Goal: Obtain resource: Download file/media

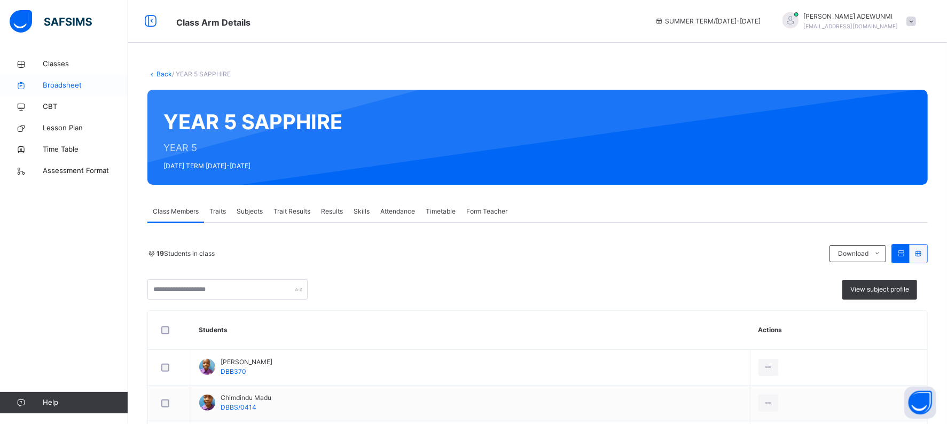
click at [64, 88] on span "Broadsheet" at bounding box center [85, 85] width 85 height 11
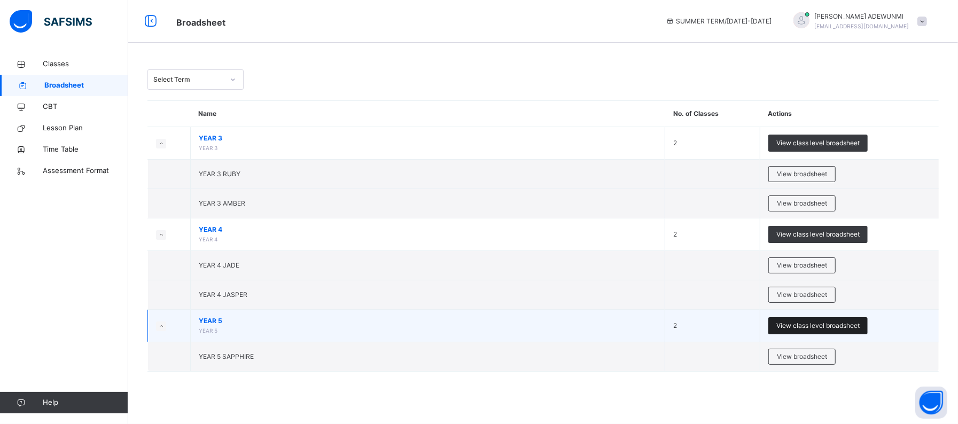
click at [847, 325] on span "View class level broadsheet" at bounding box center [817, 326] width 83 height 10
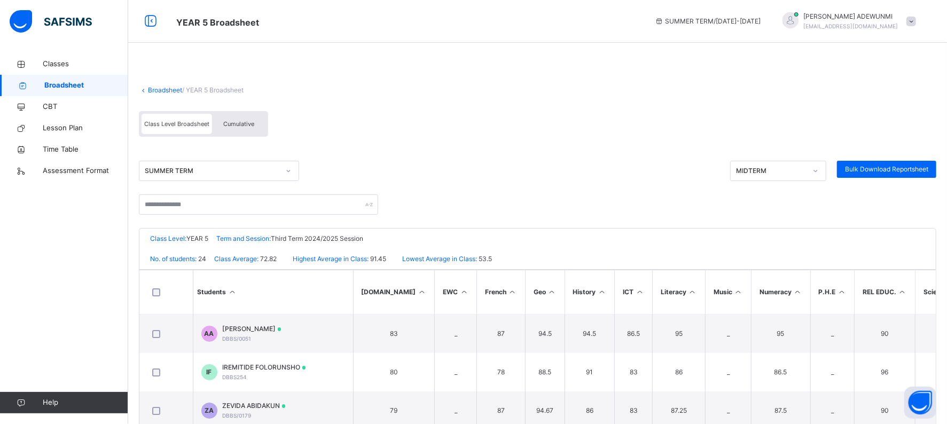
click at [233, 124] on span "Cumulative" at bounding box center [238, 123] width 31 height 7
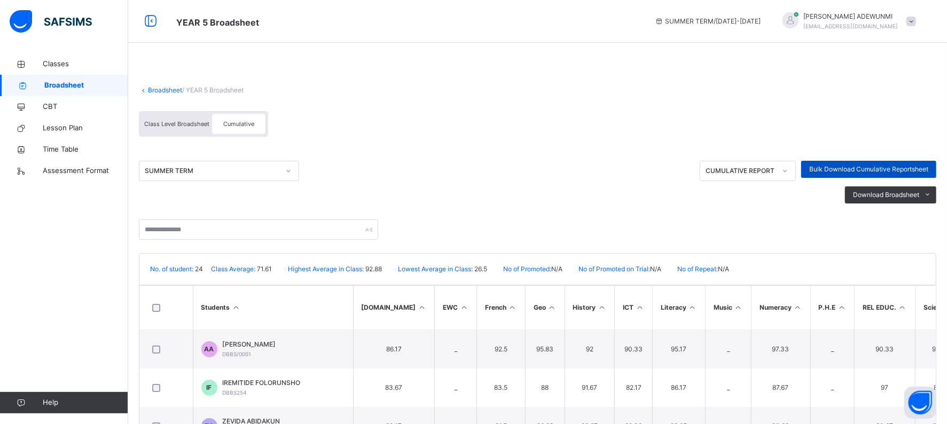
click at [864, 168] on span "Bulk Download Cumulative Reportsheet" at bounding box center [868, 170] width 119 height 10
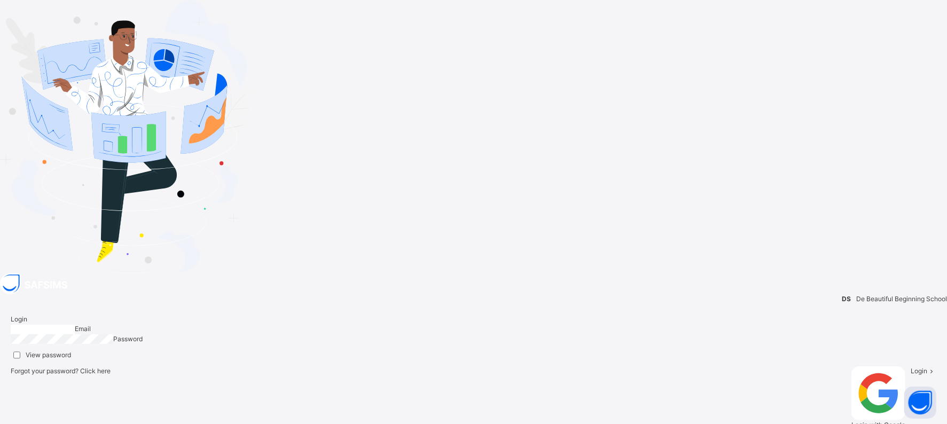
type input "**********"
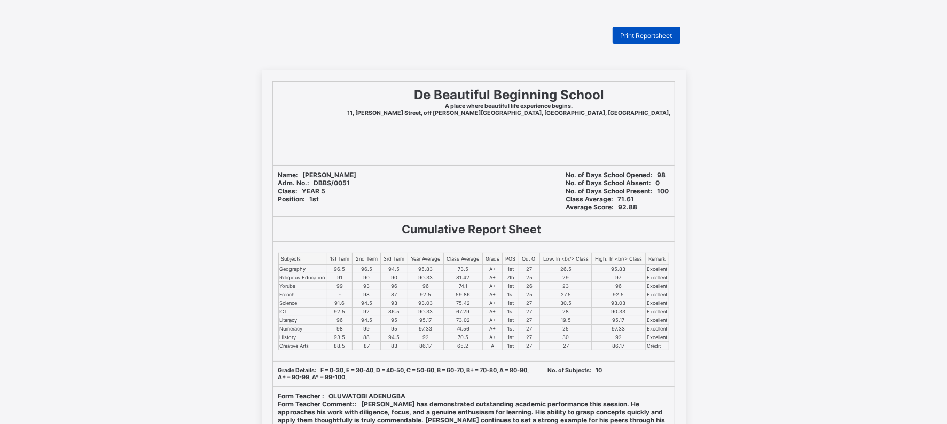
click at [659, 29] on div "Print Reportsheet" at bounding box center [647, 35] width 68 height 17
click at [665, 33] on span "Print Reportsheet" at bounding box center [647, 36] width 52 height 8
